Goal: Information Seeking & Learning: Learn about a topic

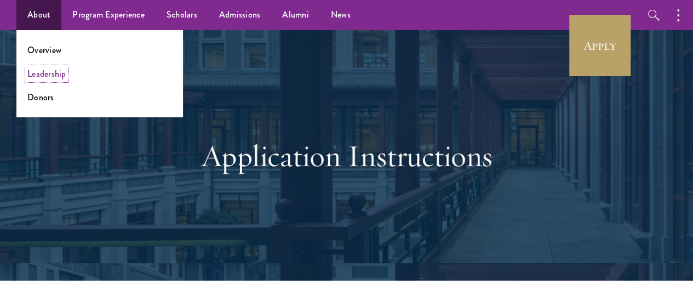
click at [65, 74] on link "Leadership" at bounding box center [46, 73] width 39 height 13
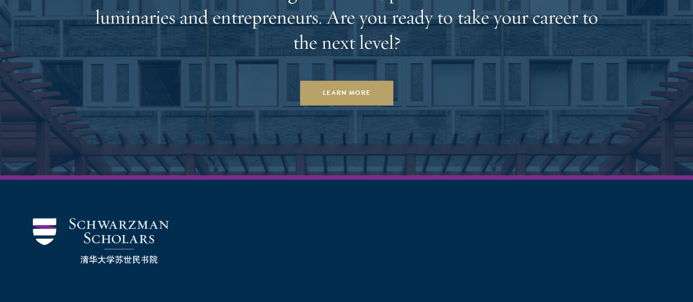
scroll to position [3708, 0]
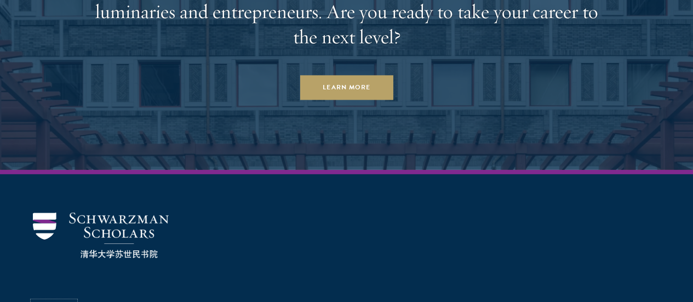
click at [75, 301] on link "Donors" at bounding box center [54, 307] width 42 height 13
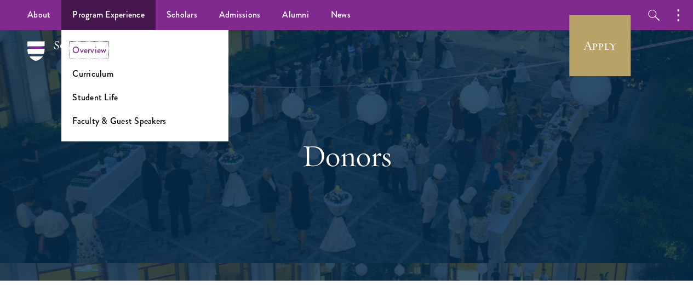
click at [95, 53] on link "Overview" at bounding box center [89, 50] width 34 height 13
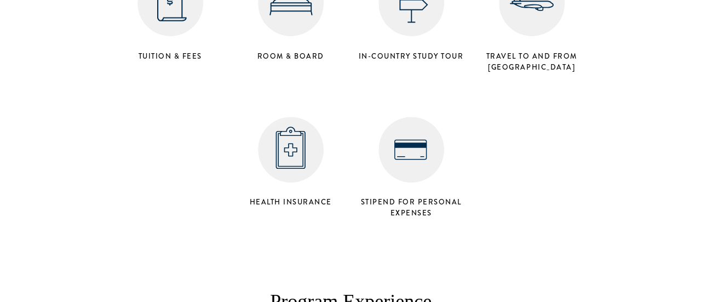
scroll to position [4592, 0]
